Goal: Transaction & Acquisition: Purchase product/service

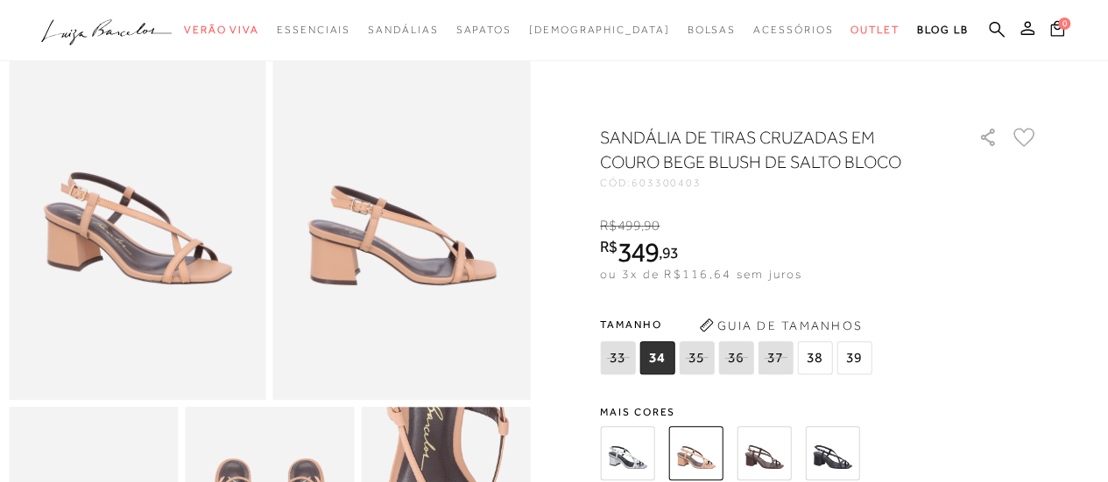
scroll to position [116, 0]
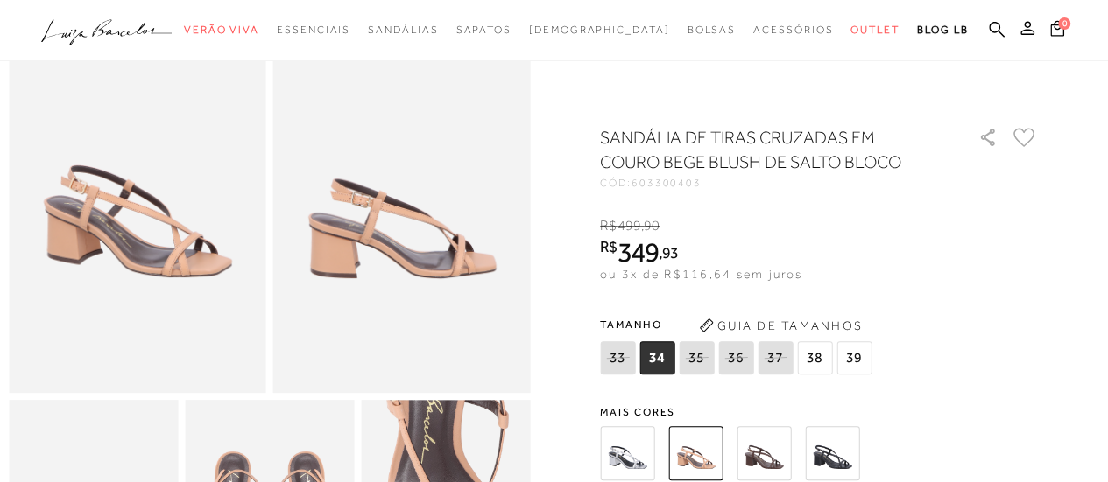
click at [777, 455] on img at bounding box center [763, 453] width 54 height 54
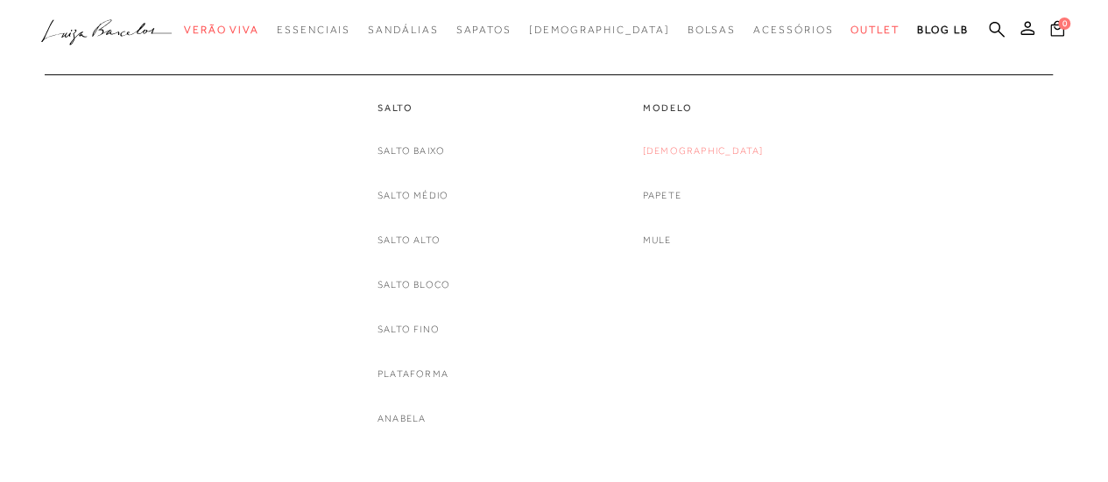
click at [698, 151] on link "[DEMOGRAPHIC_DATA]" at bounding box center [703, 151] width 121 height 18
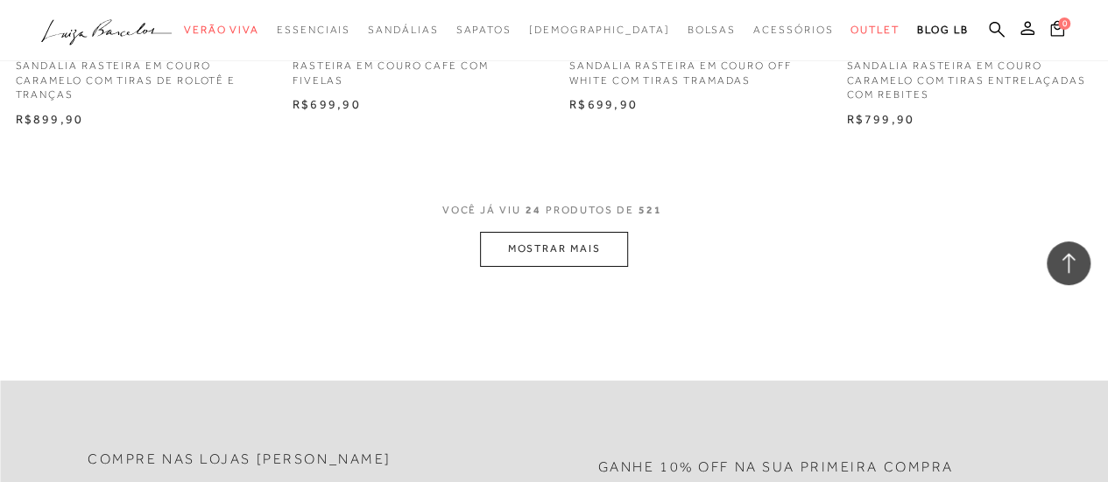
scroll to position [3233, 0]
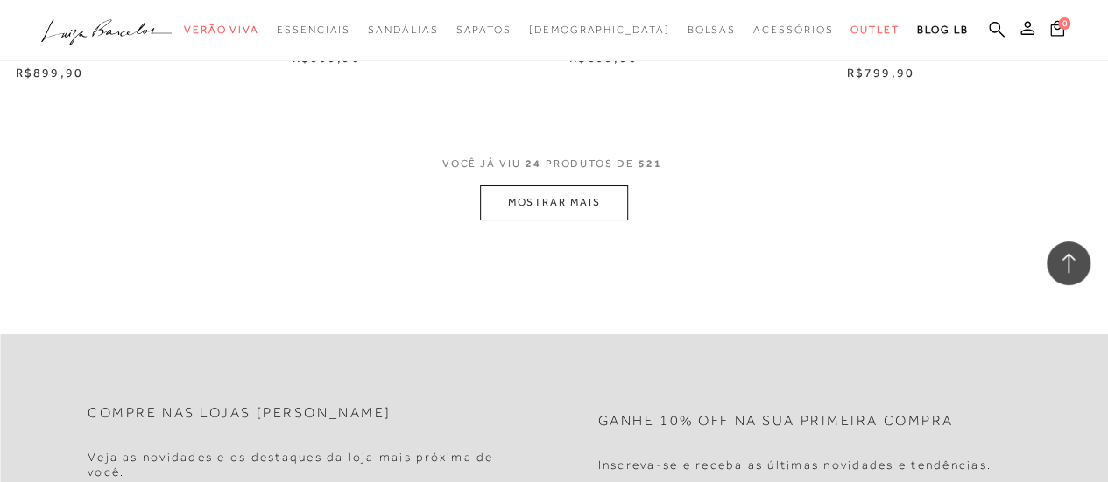
click at [538, 190] on button "MOSTRAR MAIS" at bounding box center [553, 203] width 147 height 34
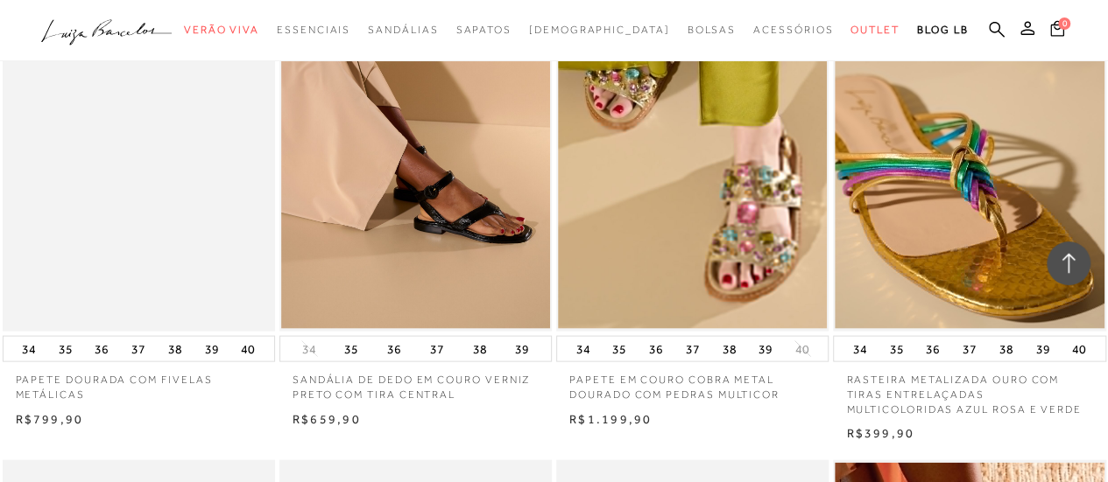
scroll to position [4995, 0]
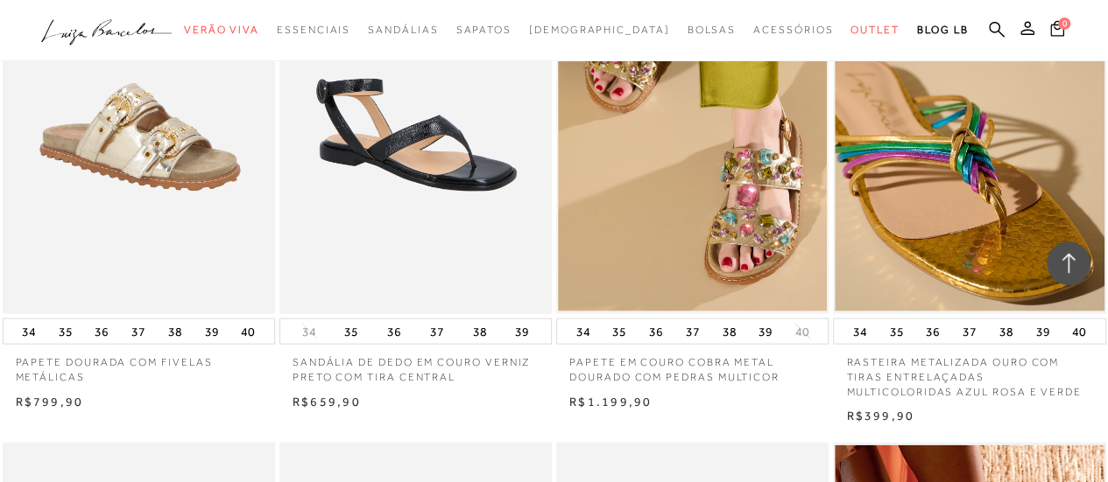
click at [458, 177] on img at bounding box center [416, 109] width 271 height 409
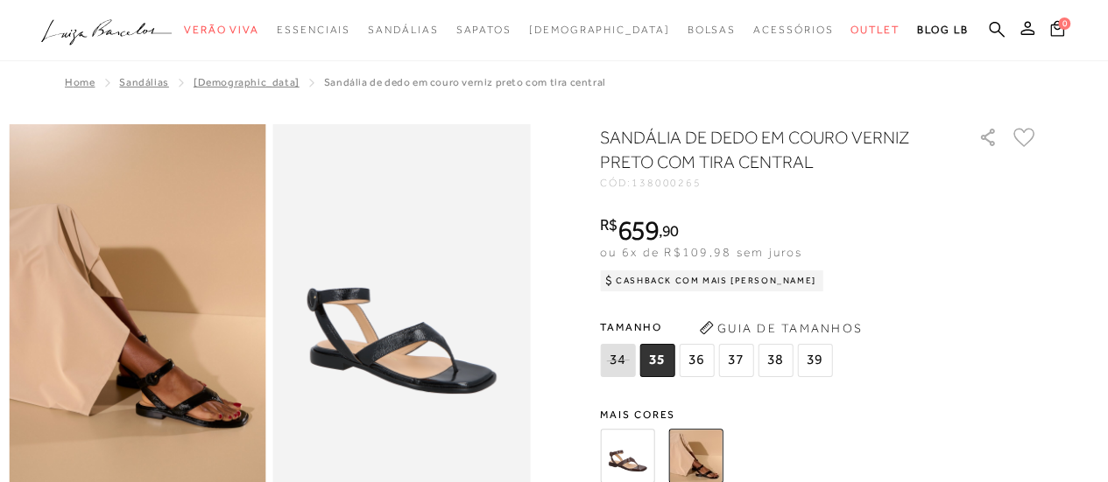
click at [633, 456] on img at bounding box center [627, 456] width 54 height 54
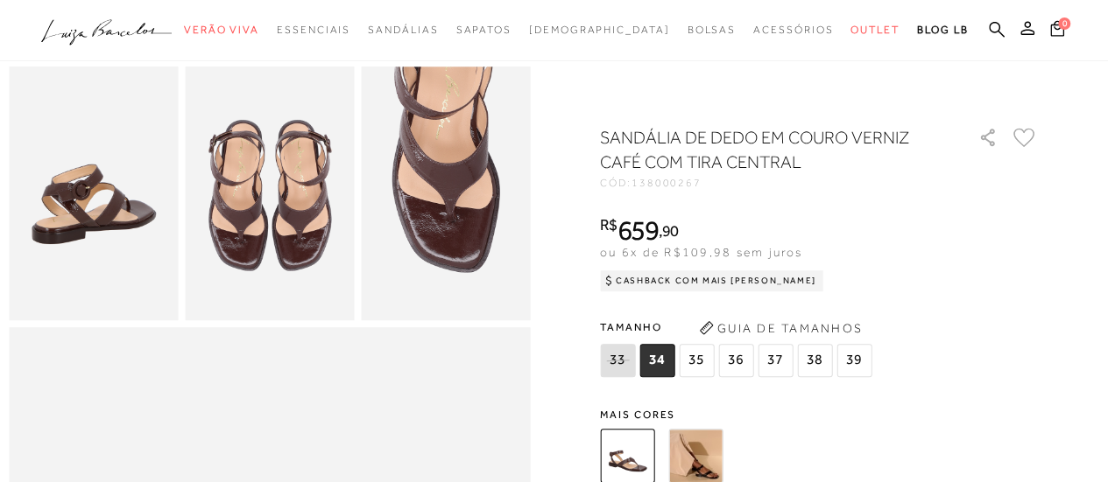
scroll to position [467, 0]
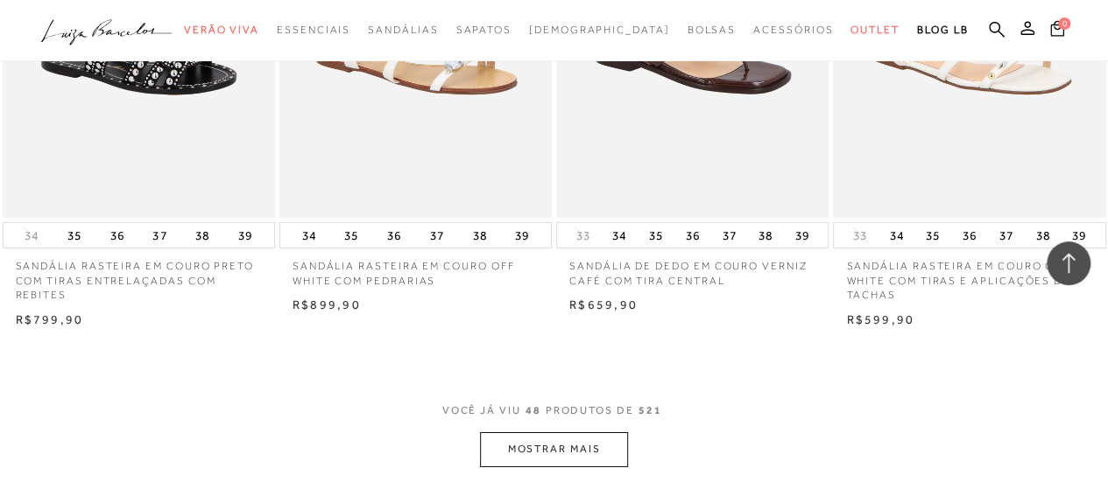
scroll to position [6163, 0]
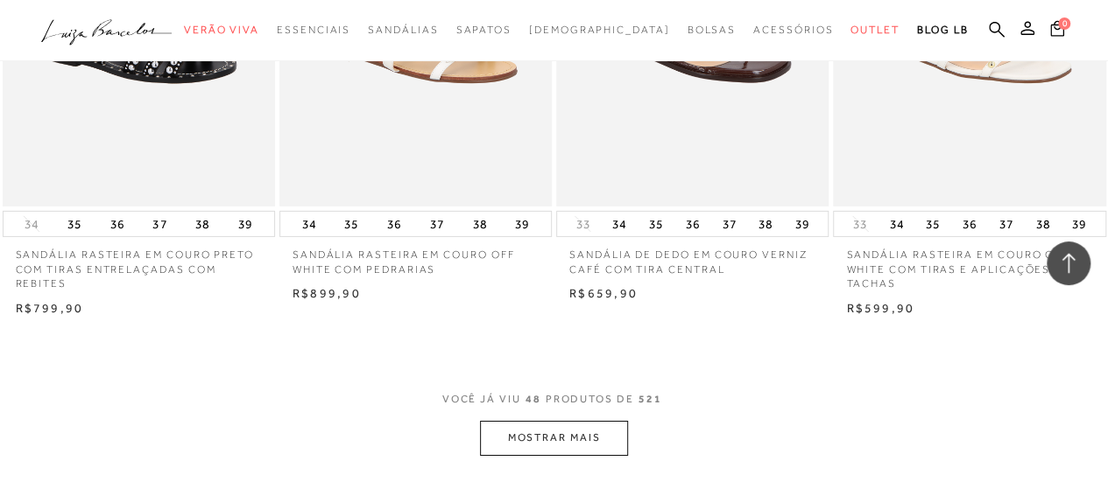
click at [579, 437] on button "MOSTRAR MAIS" at bounding box center [553, 438] width 147 height 34
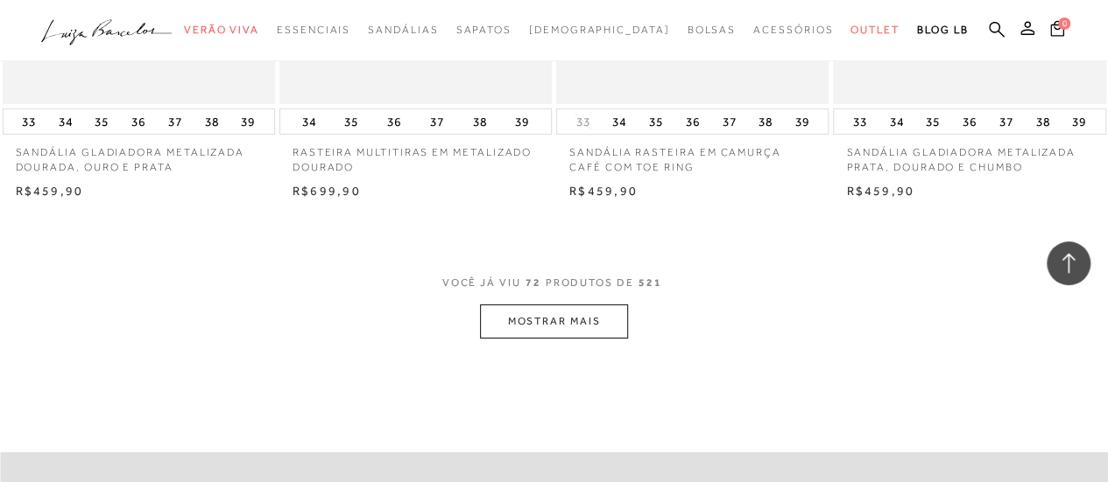
scroll to position [9501, 0]
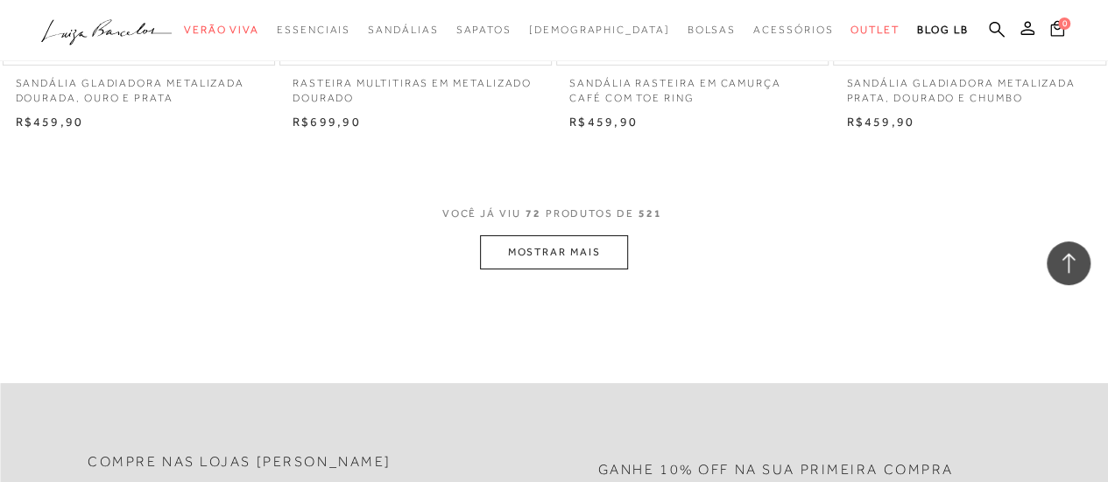
click at [576, 248] on button "MOSTRAR MAIS" at bounding box center [553, 253] width 147 height 34
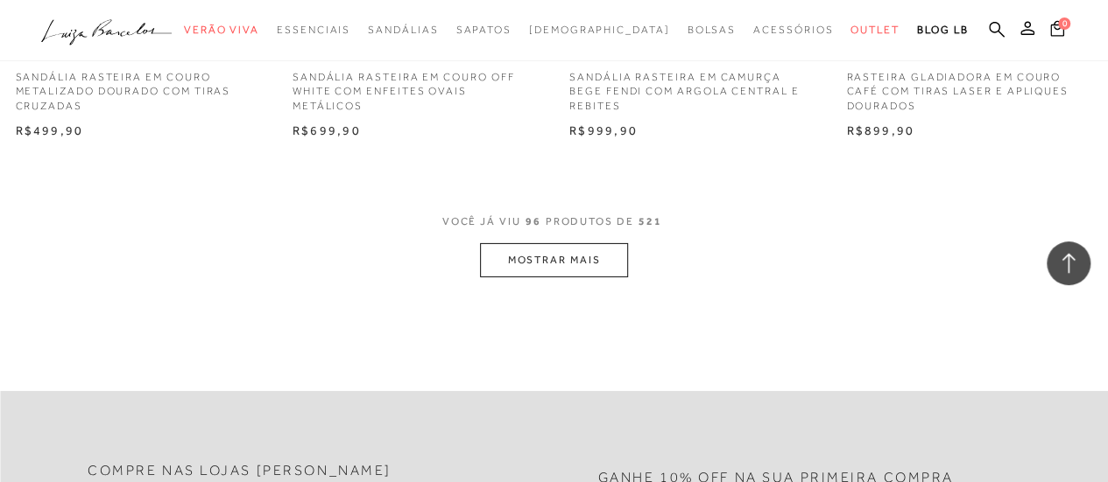
scroll to position [12699, 0]
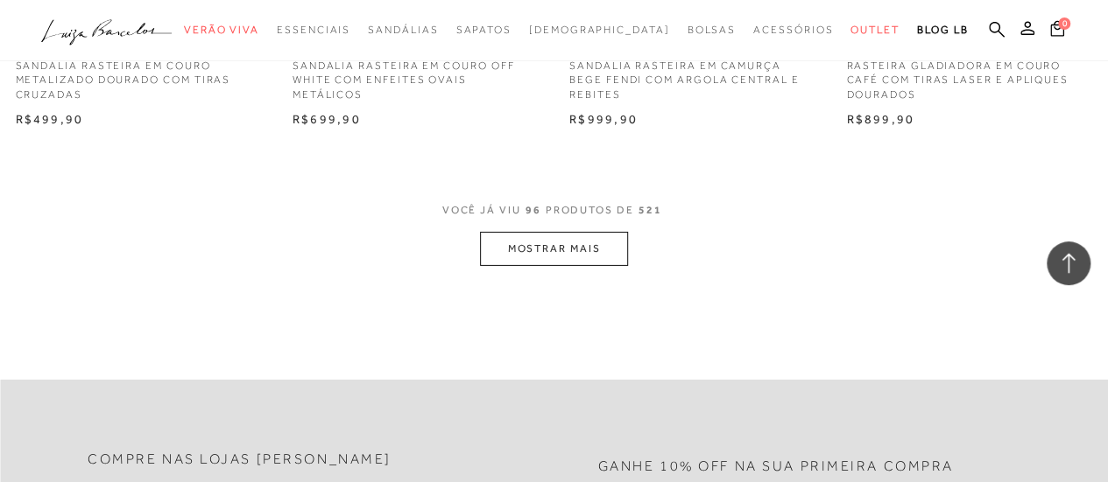
click at [556, 246] on button "MOSTRAR MAIS" at bounding box center [553, 249] width 147 height 34
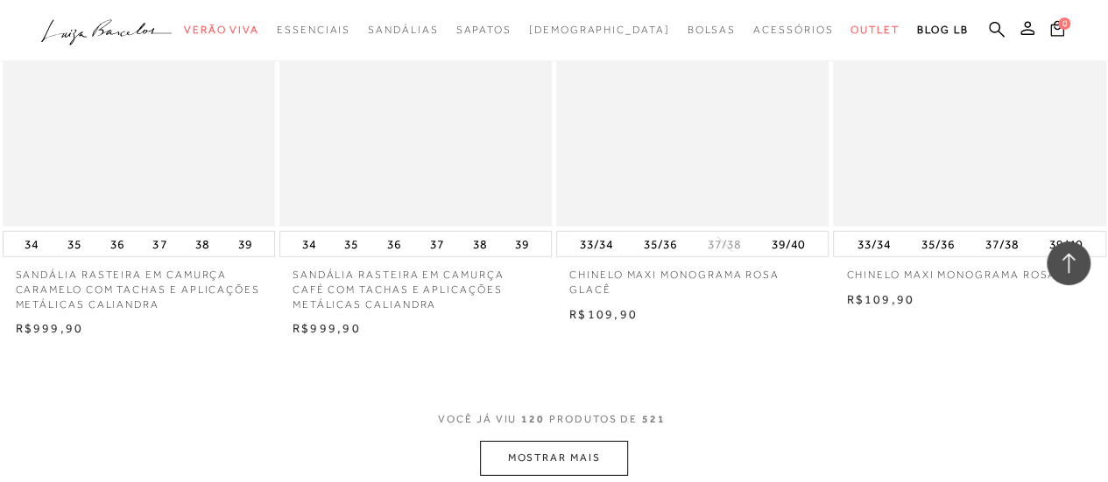
scroll to position [15840, 0]
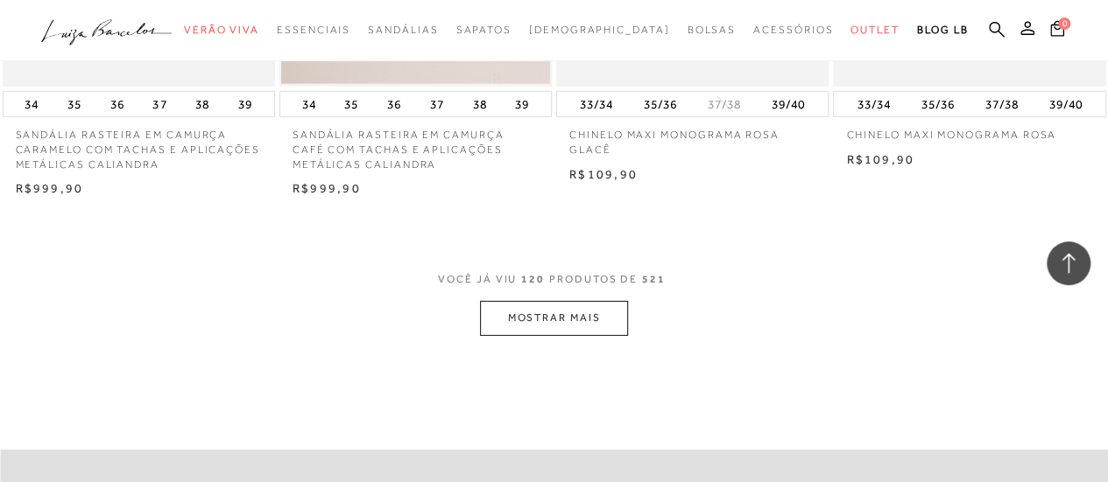
click at [553, 307] on button "MOSTRAR MAIS" at bounding box center [553, 318] width 147 height 34
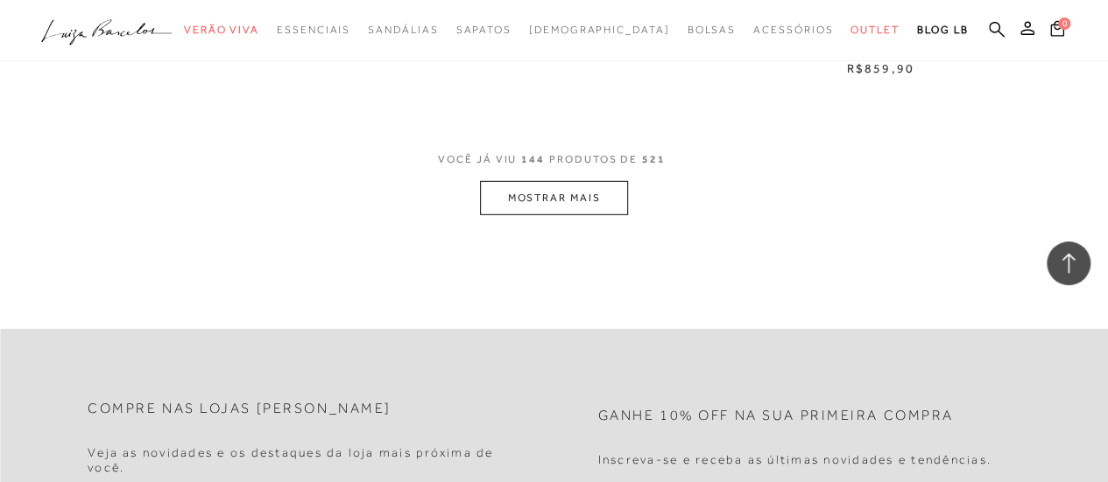
scroll to position [19166, 0]
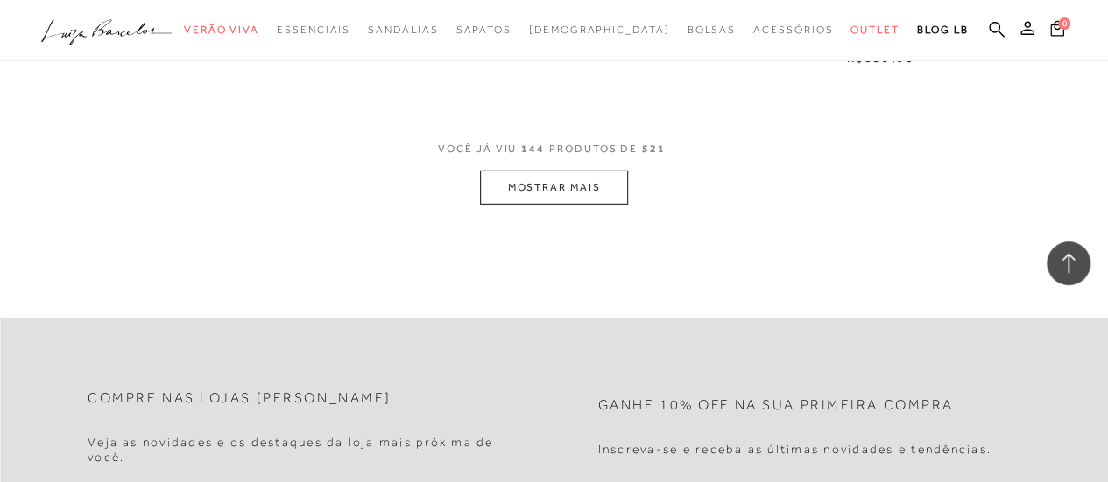
click at [580, 171] on button "MOSTRAR MAIS" at bounding box center [553, 188] width 147 height 34
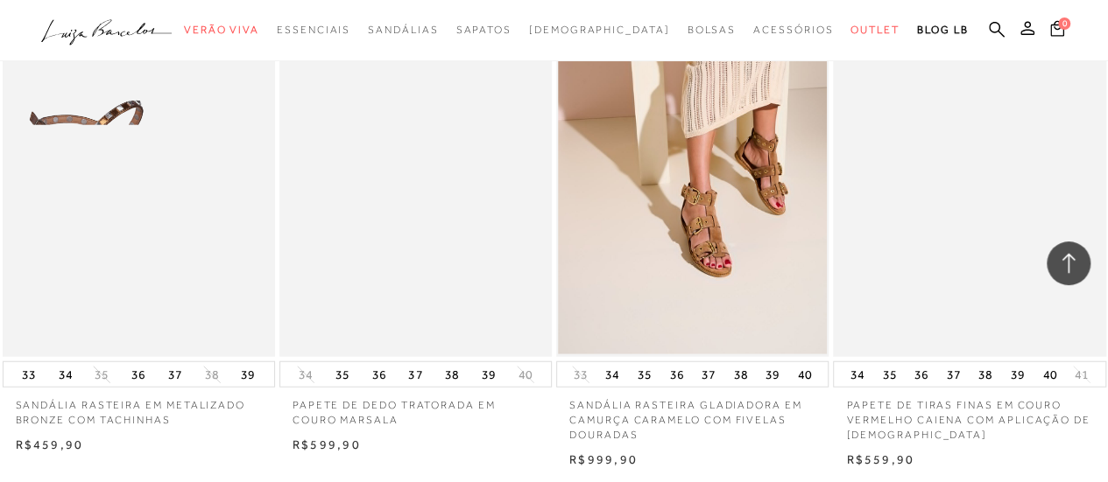
scroll to position [22073, 0]
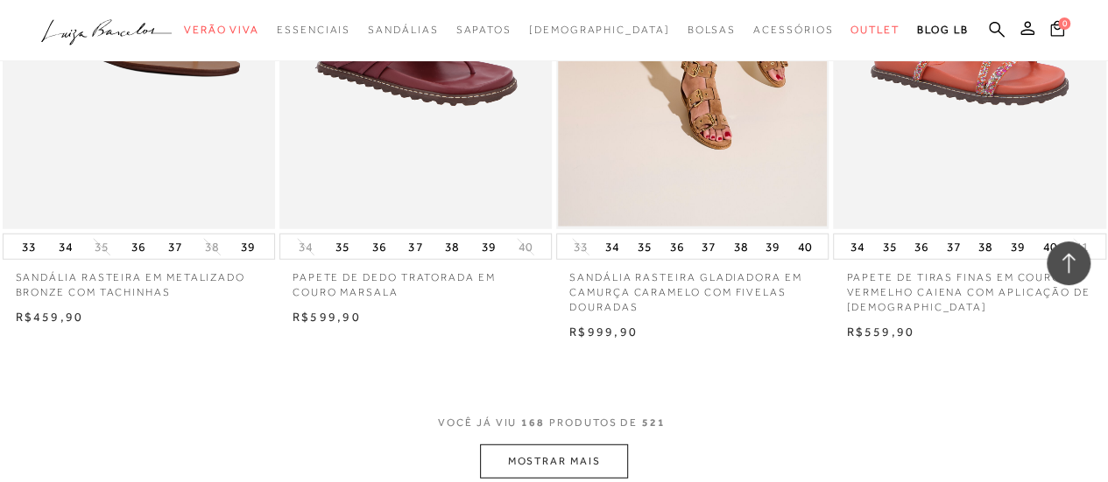
click at [586, 445] on button "MOSTRAR MAIS" at bounding box center [553, 462] width 147 height 34
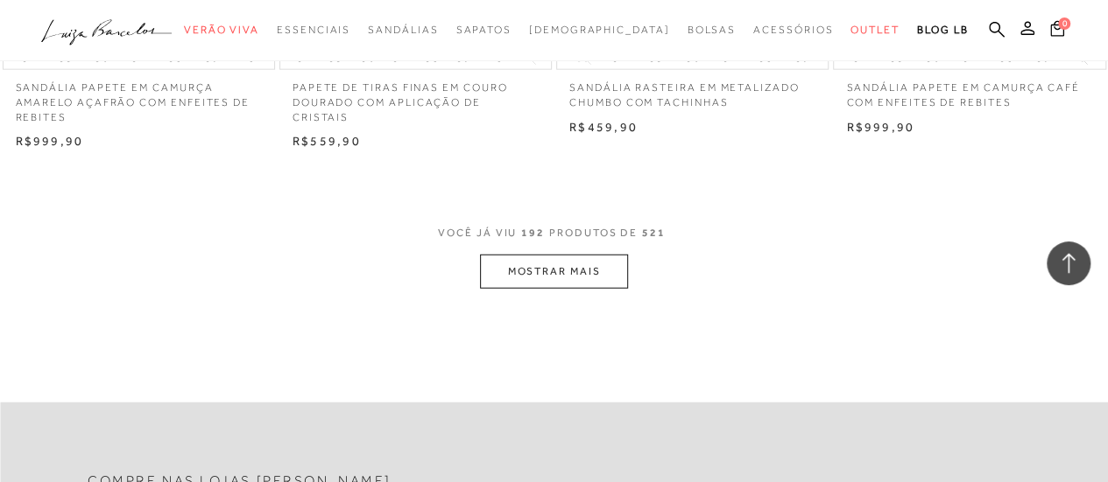
scroll to position [25409, 0]
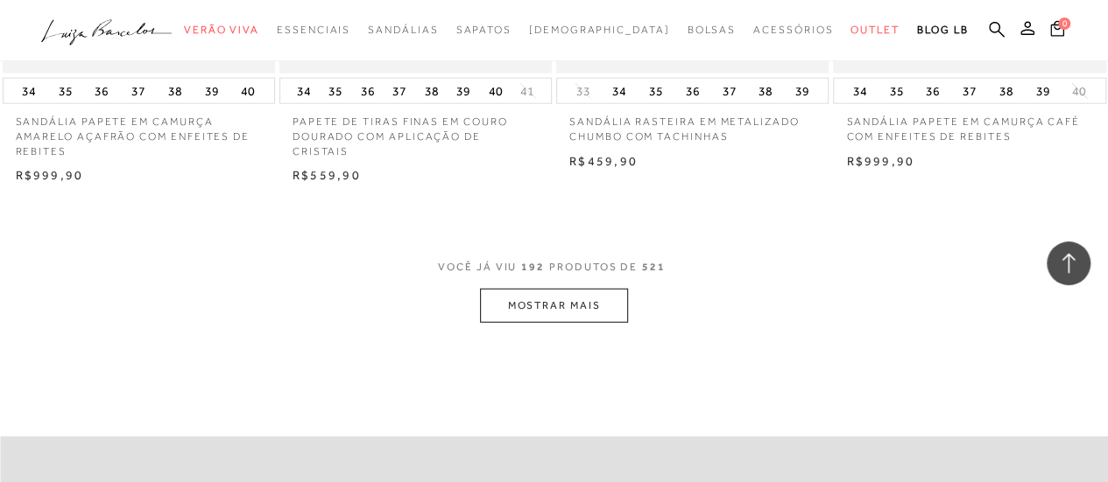
click at [557, 289] on button "MOSTRAR MAIS" at bounding box center [553, 306] width 147 height 34
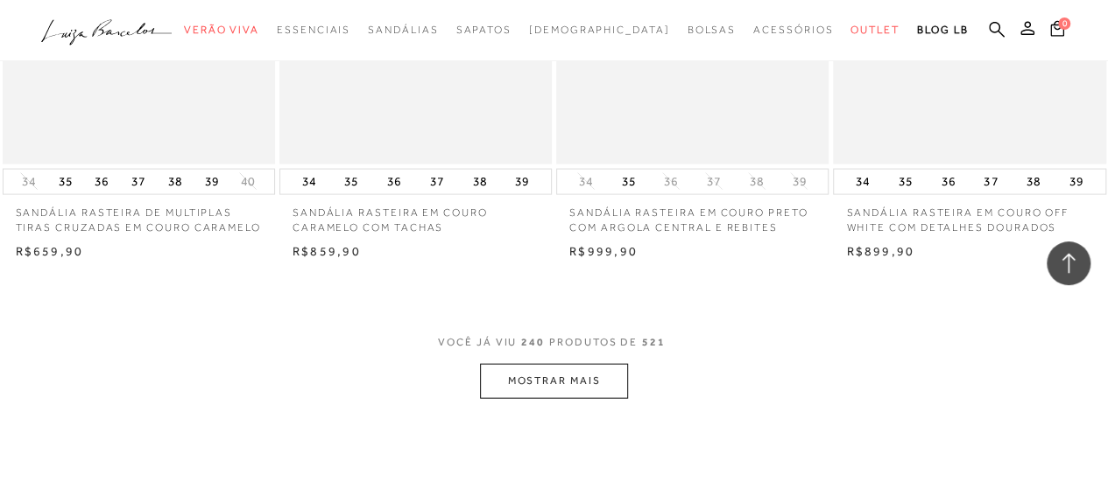
scroll to position [31689, 0]
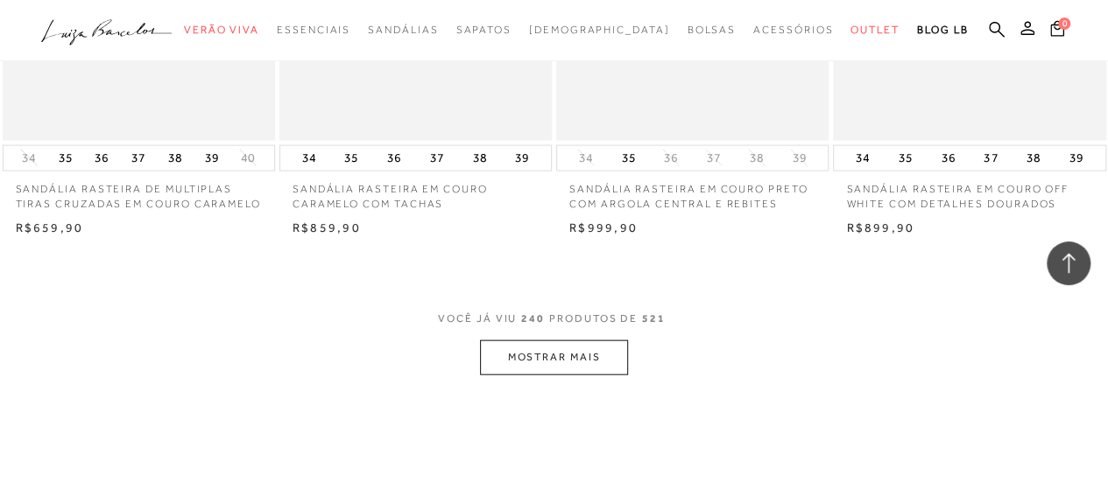
click at [577, 341] on button "MOSTRAR MAIS" at bounding box center [553, 358] width 147 height 34
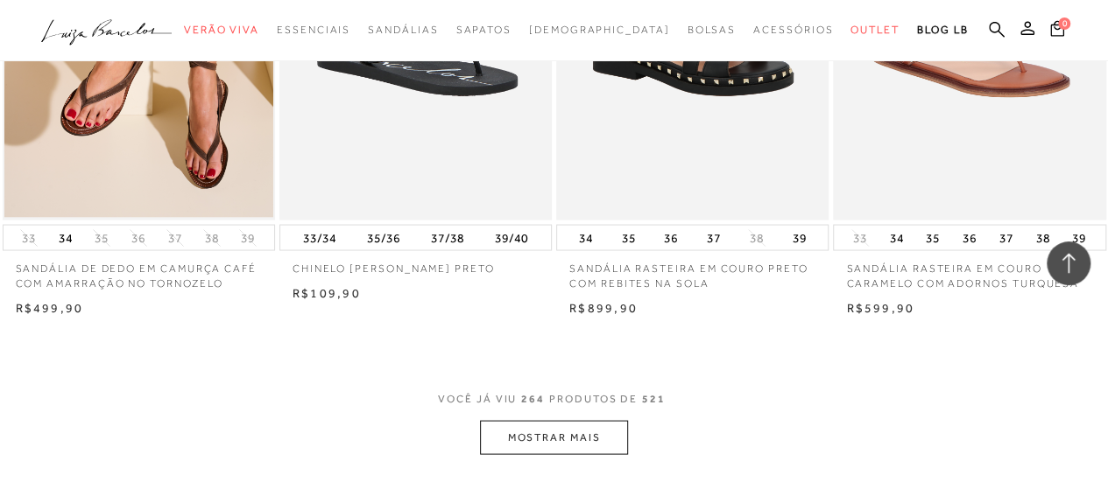
scroll to position [34817, 0]
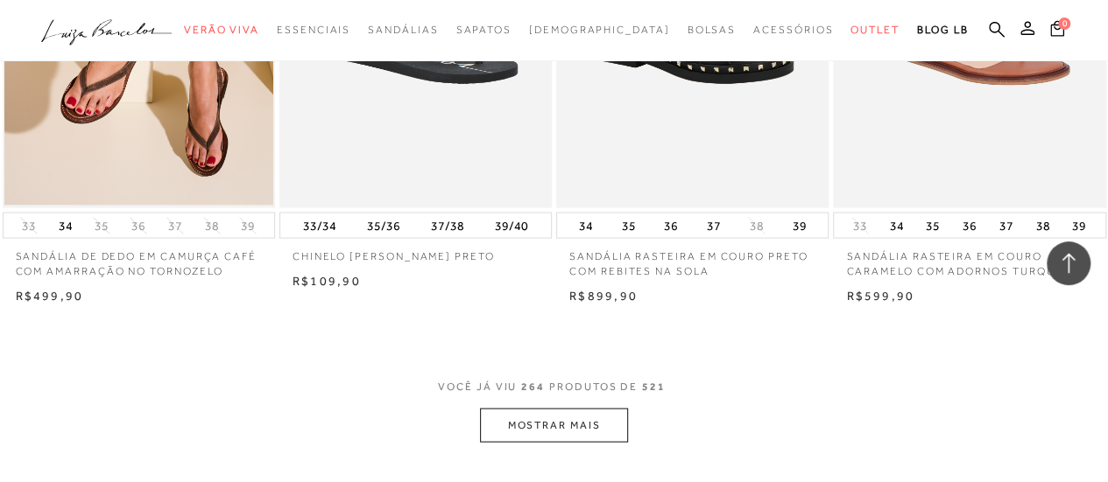
click at [566, 408] on button "MOSTRAR MAIS" at bounding box center [553, 425] width 147 height 34
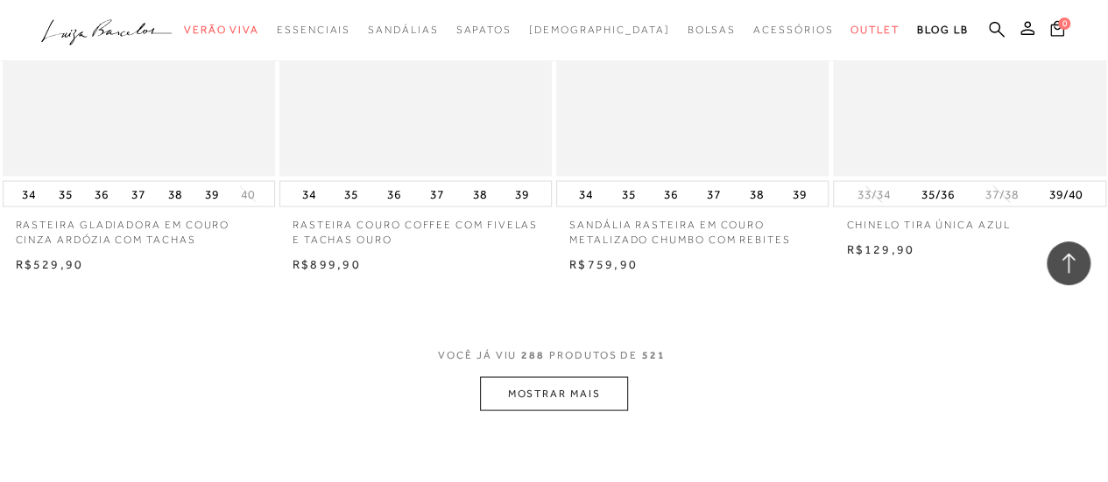
scroll to position [38096, 0]
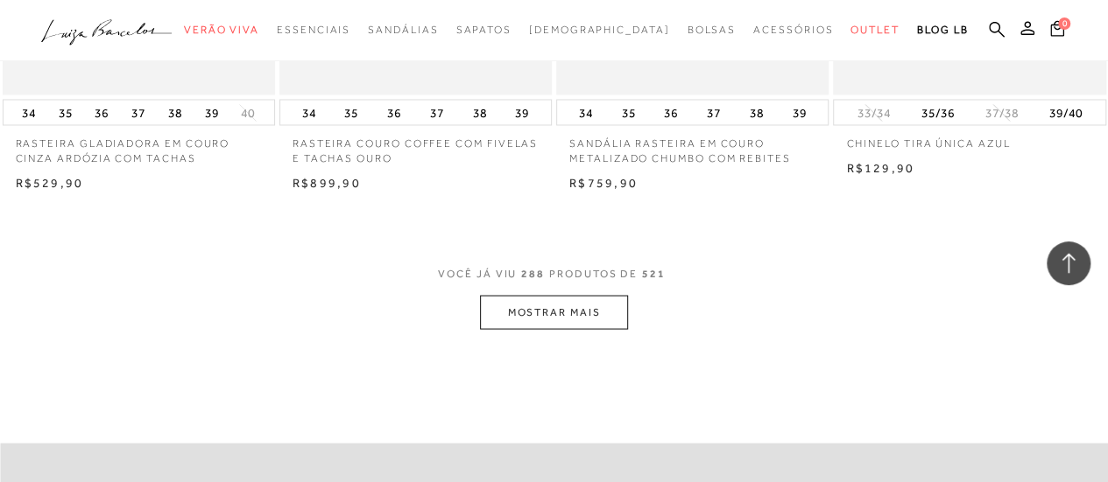
click at [580, 295] on button "MOSTRAR MAIS" at bounding box center [553, 312] width 147 height 34
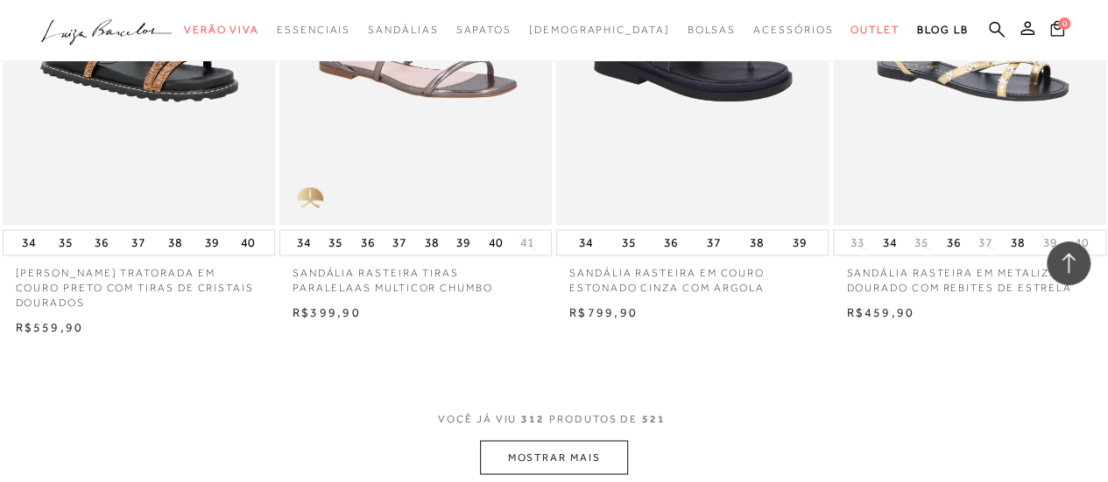
scroll to position [41167, 0]
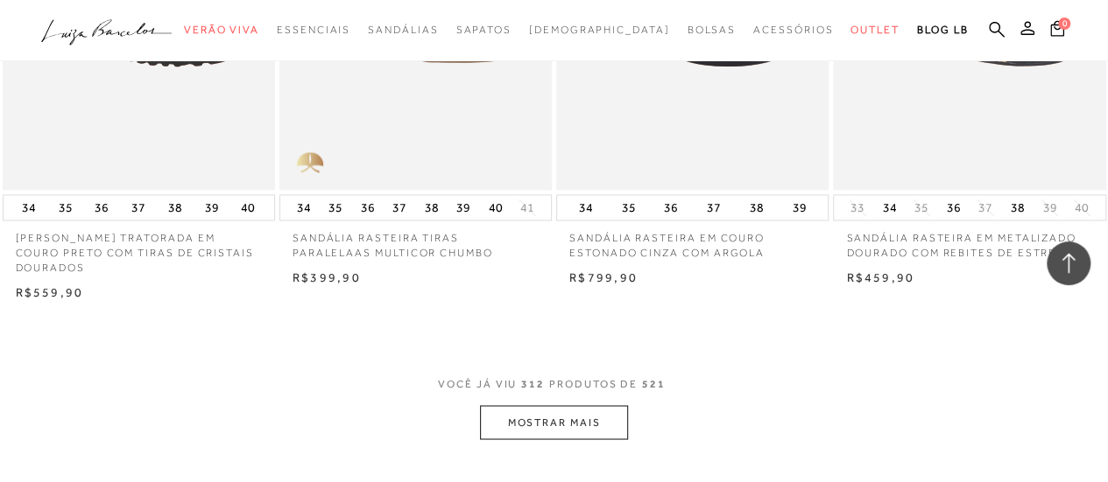
click at [574, 405] on button "MOSTRAR MAIS" at bounding box center [553, 422] width 147 height 34
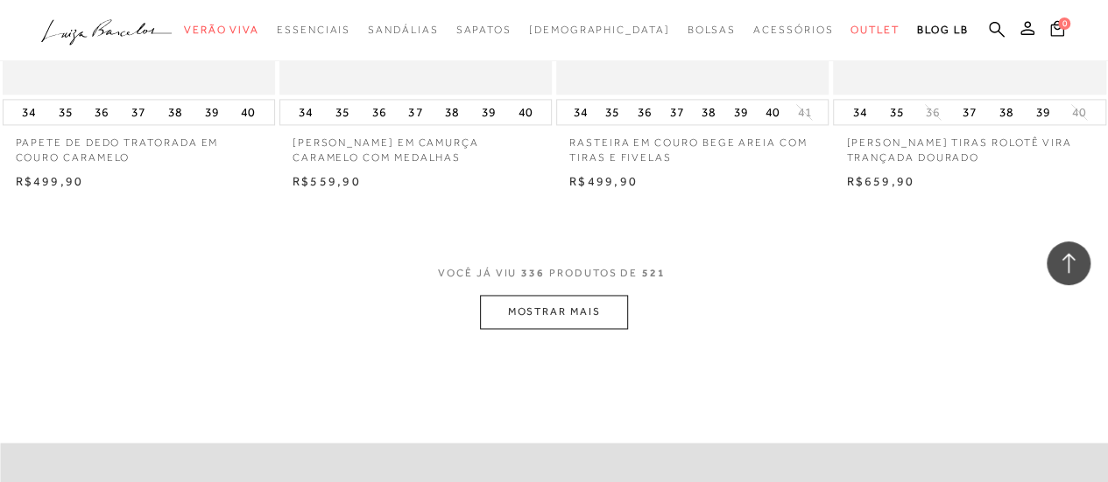
scroll to position [44563, 0]
